Goal: Find contact information

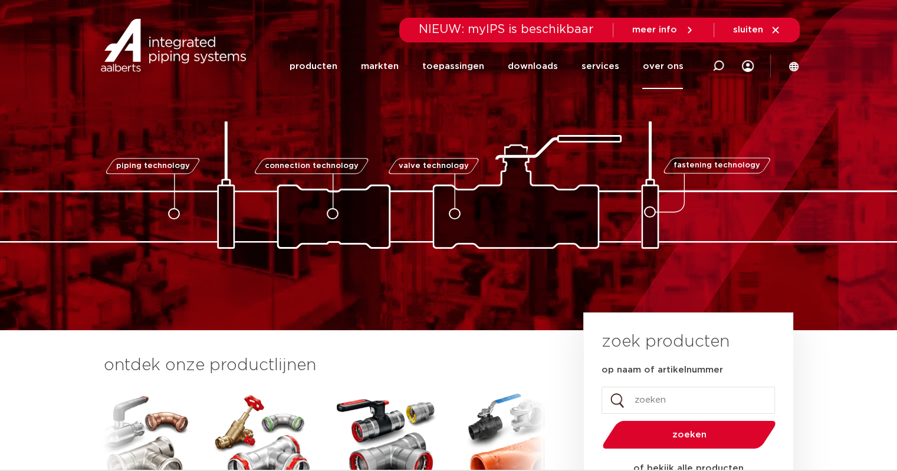
click at [669, 67] on link "over ons" at bounding box center [662, 66] width 41 height 45
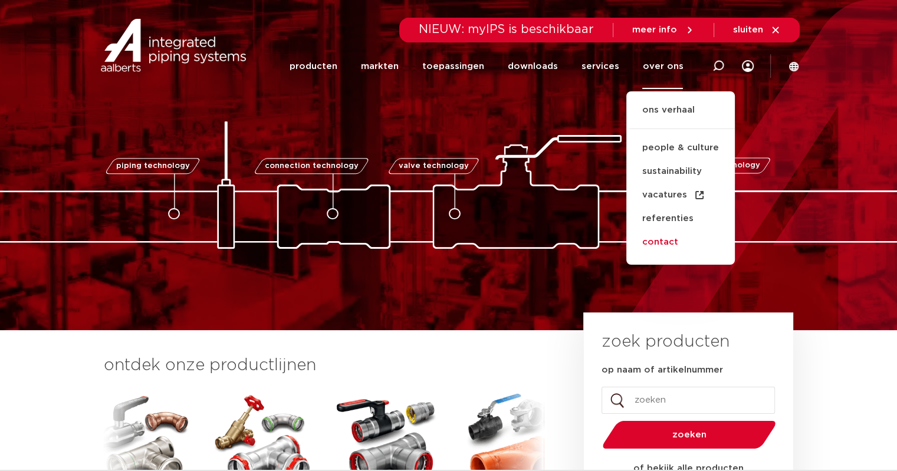
click at [657, 247] on link "contact" at bounding box center [680, 243] width 109 height 24
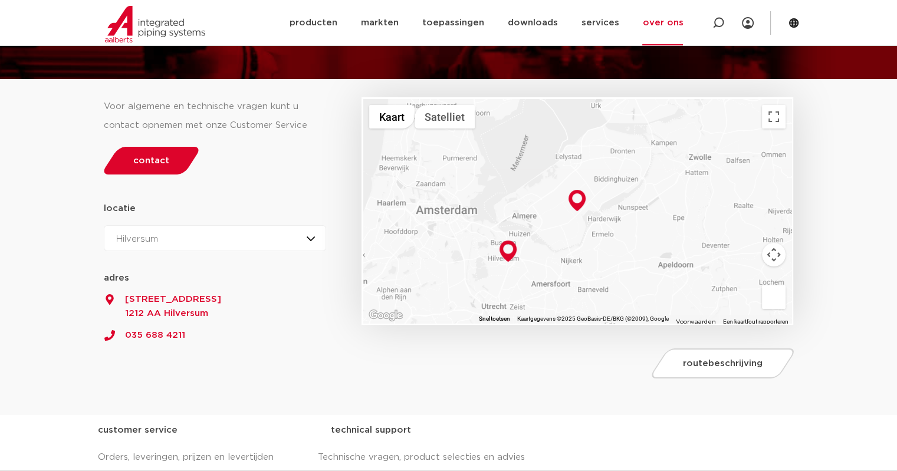
scroll to position [113, 0]
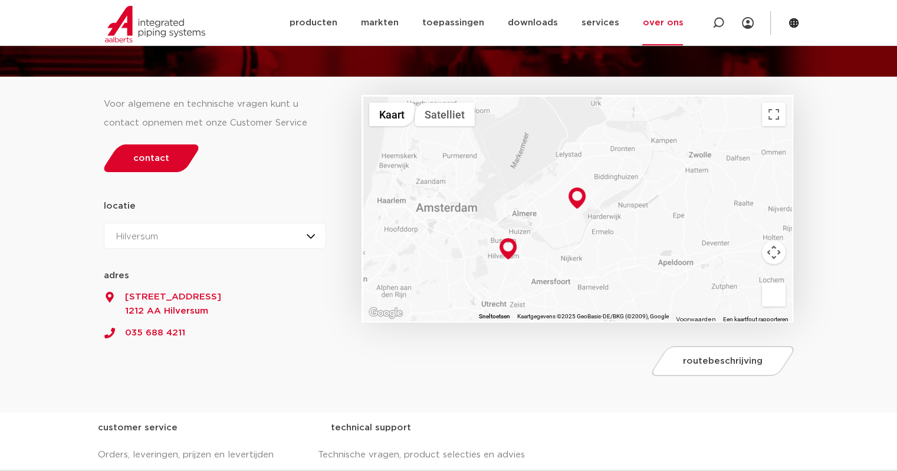
click at [581, 198] on img at bounding box center [576, 198] width 17 height 21
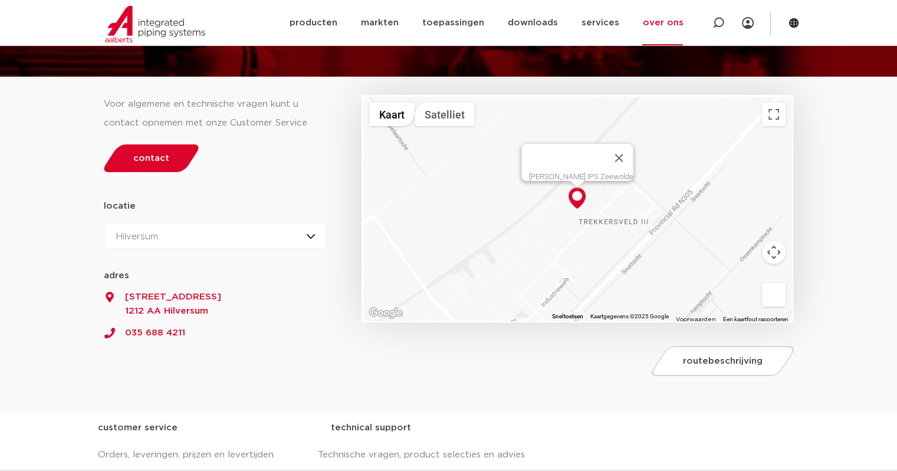
click at [199, 239] on div "Hilversum Hilversum Zeewolde" at bounding box center [215, 236] width 223 height 26
click at [147, 285] on li "Zeewolde" at bounding box center [141, 288] width 75 height 24
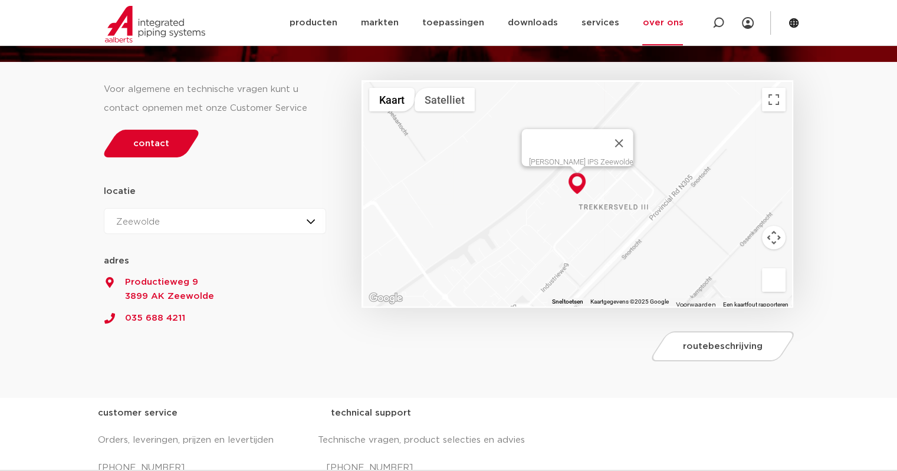
scroll to position [124, 0]
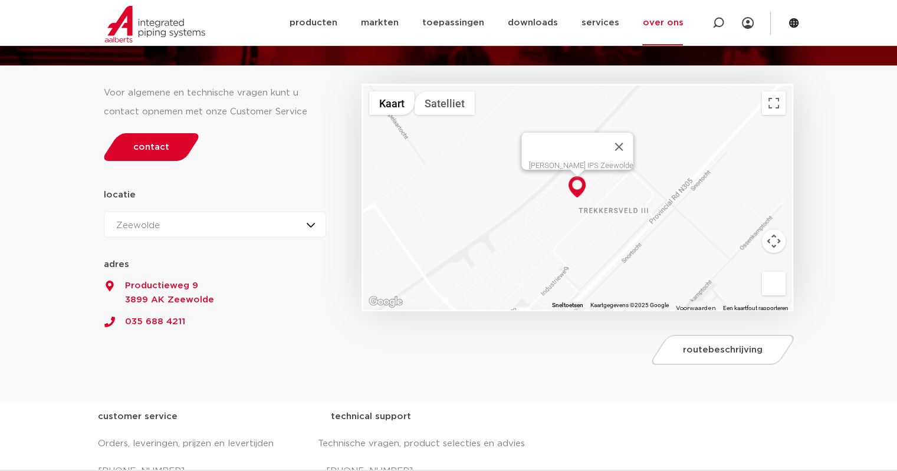
click at [193, 221] on div "Zeewolde Hilversum [GEOGRAPHIC_DATA]" at bounding box center [215, 225] width 223 height 26
click at [231, 282] on span "Productieweg 9" at bounding box center [215, 286] width 223 height 14
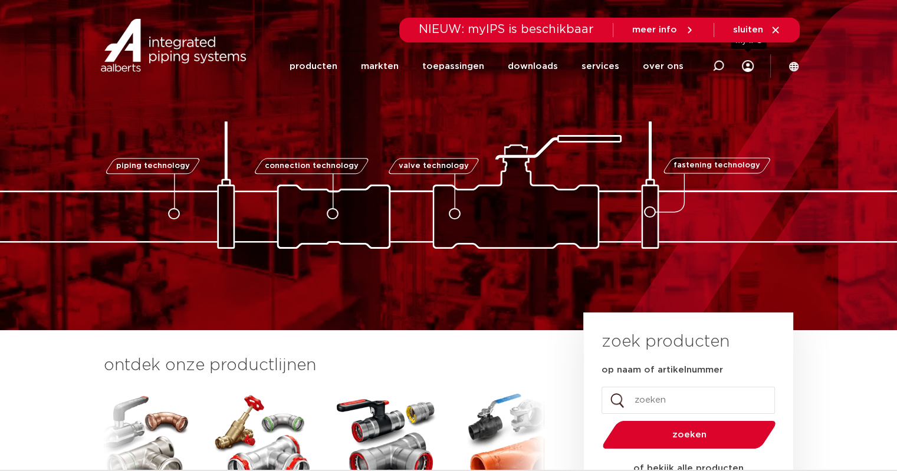
click at [746, 63] on icon at bounding box center [748, 66] width 12 height 12
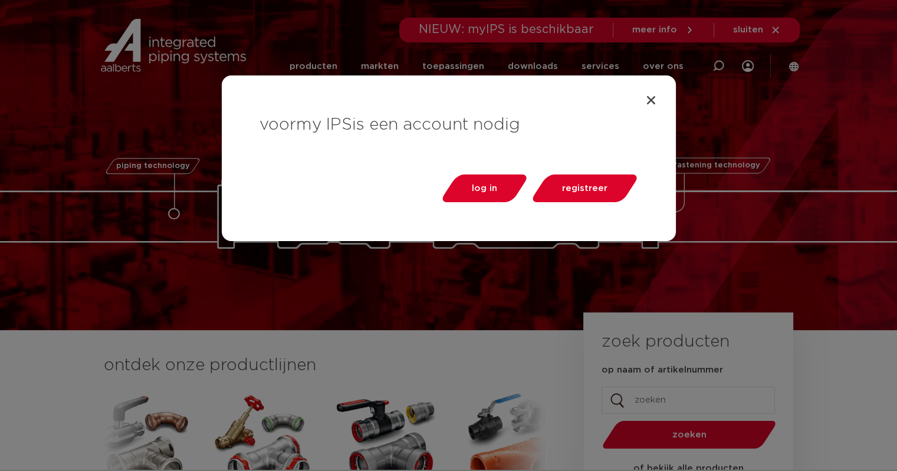
click at [642, 100] on div "voor my IPS is een account nodig log in registreer" at bounding box center [449, 158] width 454 height 166
click at [647, 100] on icon "Close" at bounding box center [651, 100] width 12 height 12
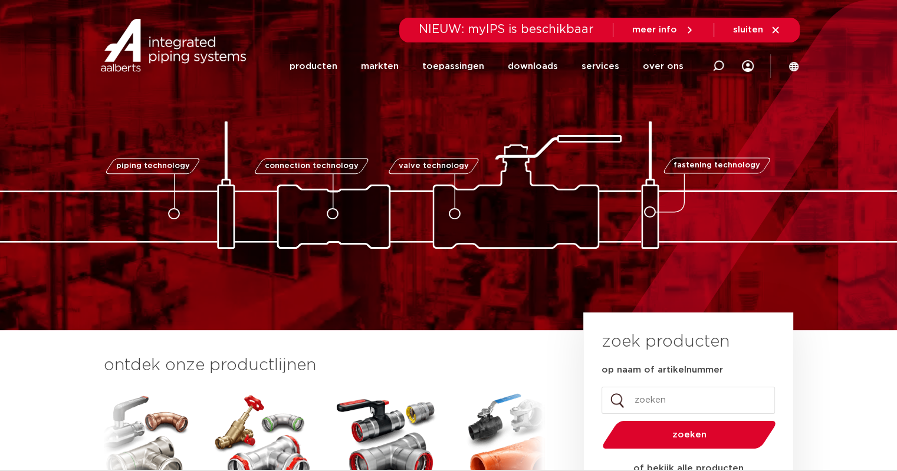
click at [776, 28] on icon at bounding box center [775, 30] width 11 height 11
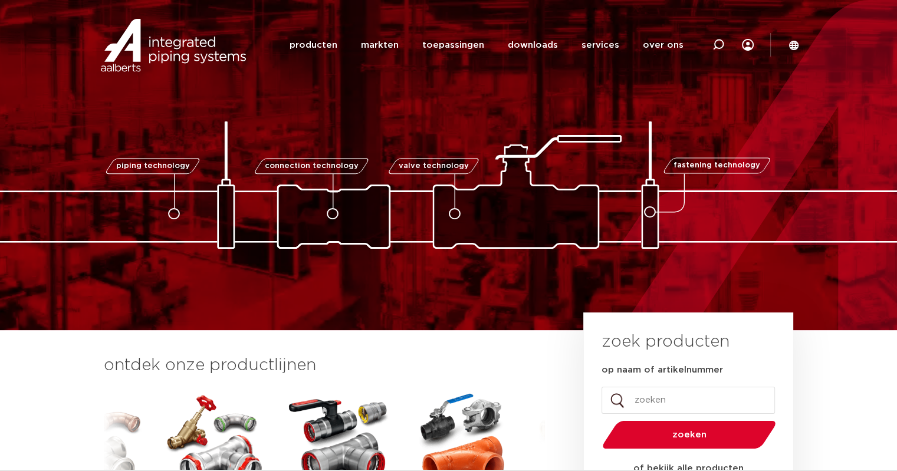
click at [146, 44] on img at bounding box center [173, 45] width 151 height 53
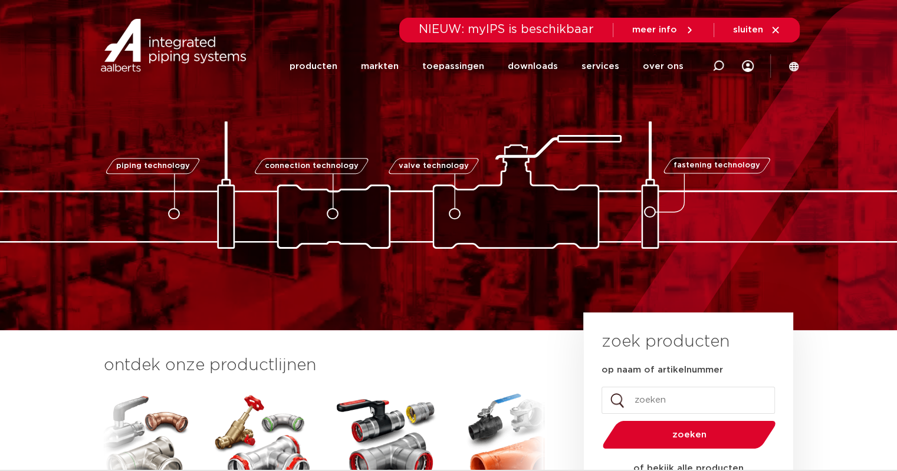
click at [794, 65] on icon at bounding box center [793, 65] width 9 height 9
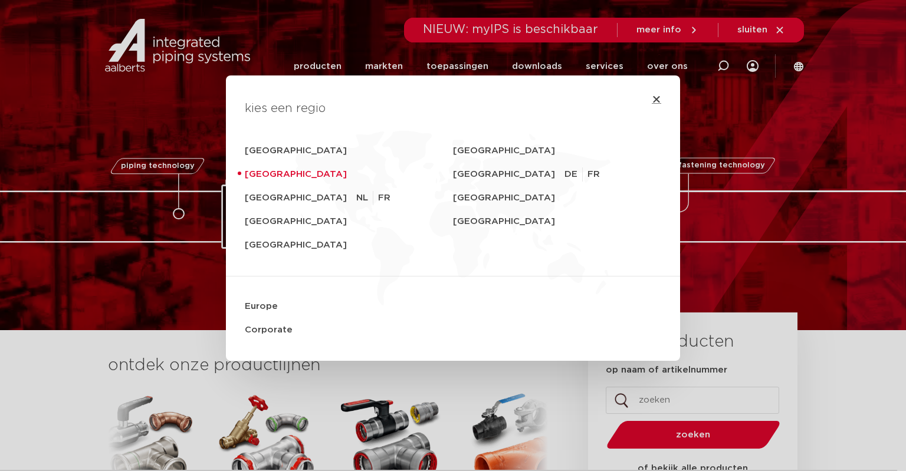
click at [652, 97] on icon "Close" at bounding box center [656, 98] width 9 height 9
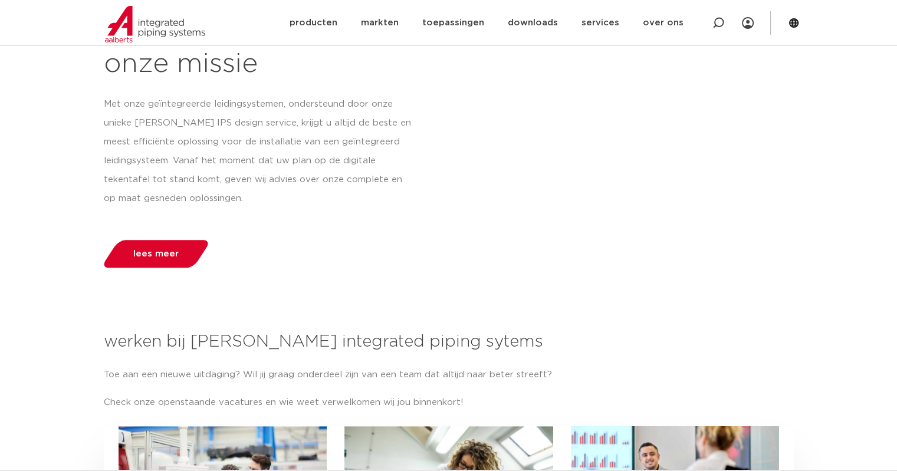
scroll to position [1766, 0]
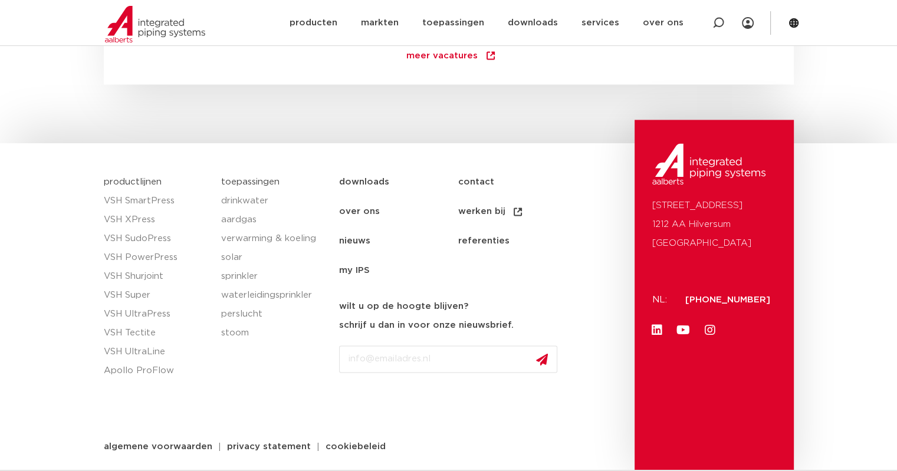
click at [493, 239] on link "referenties" at bounding box center [517, 240] width 119 height 29
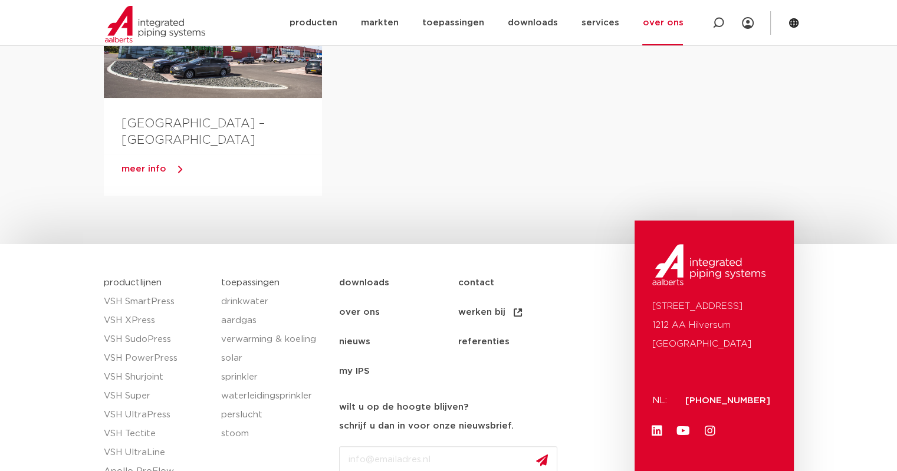
scroll to position [783, 0]
